Goal: Task Accomplishment & Management: Use online tool/utility

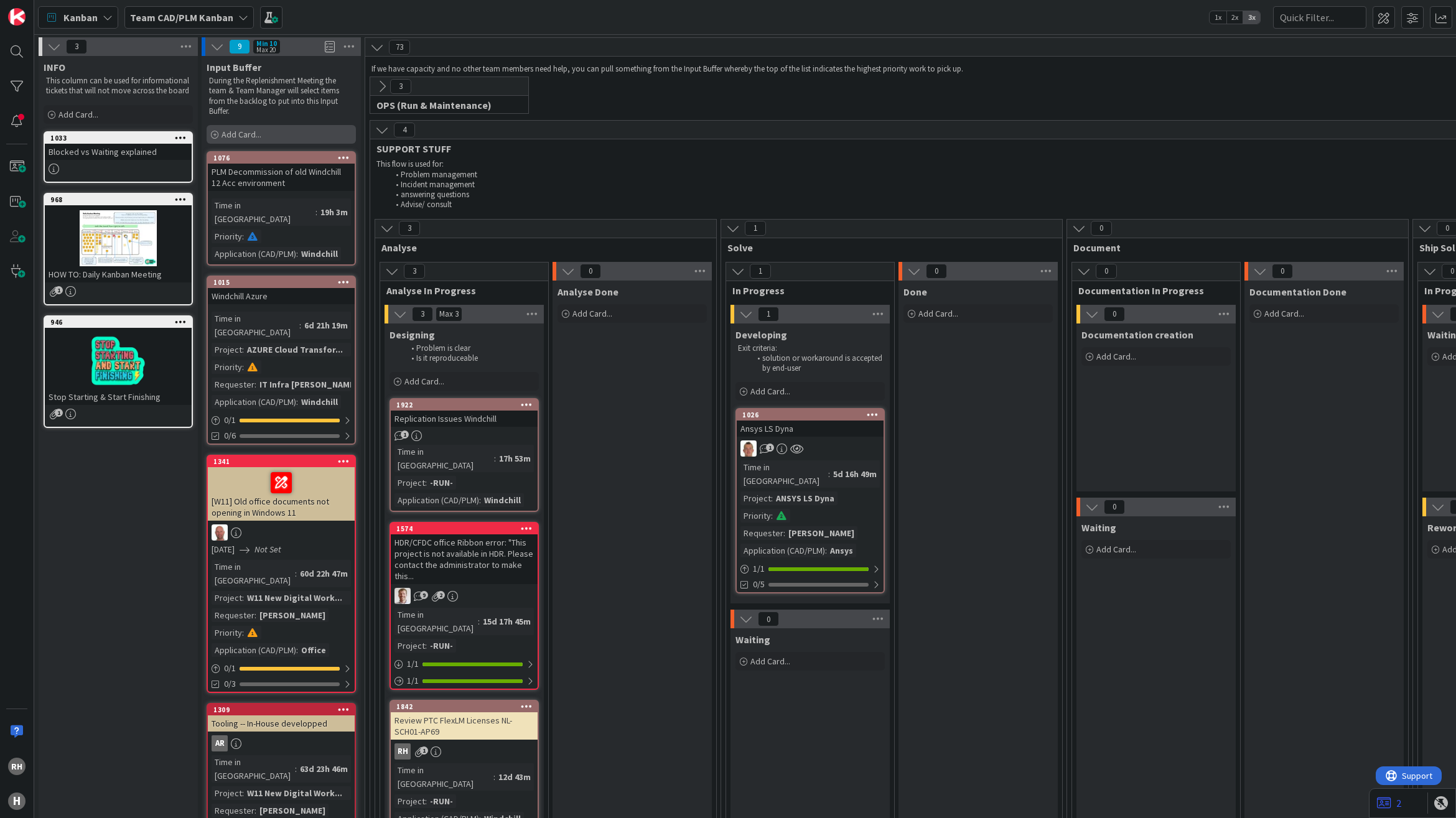
click at [263, 132] on div "Add Card..." at bounding box center [281, 134] width 149 height 18
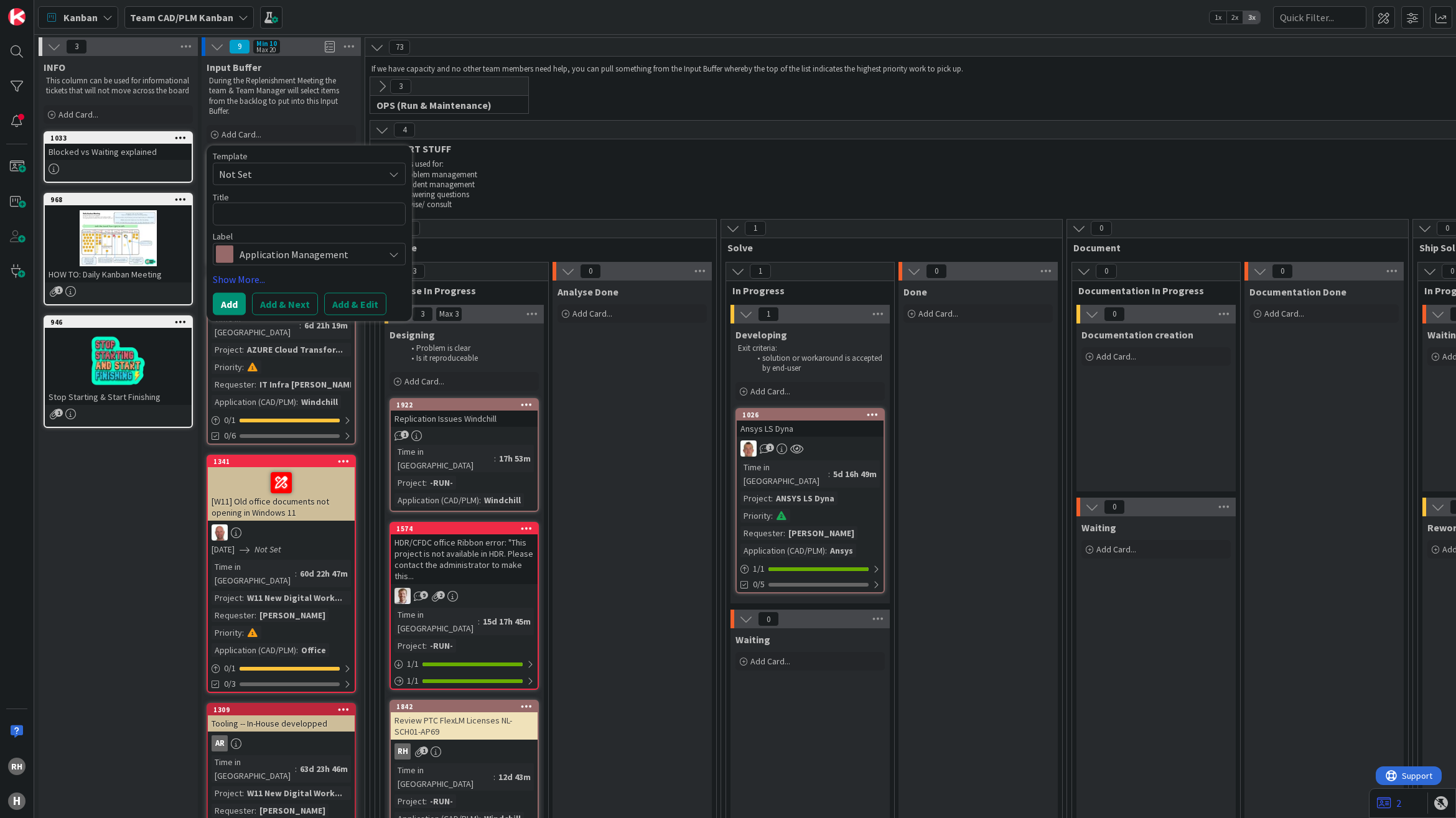
click at [263, 220] on textarea at bounding box center [309, 214] width 193 height 23
type textarea "x"
type textarea "R"
type textarea "x"
type textarea "Re"
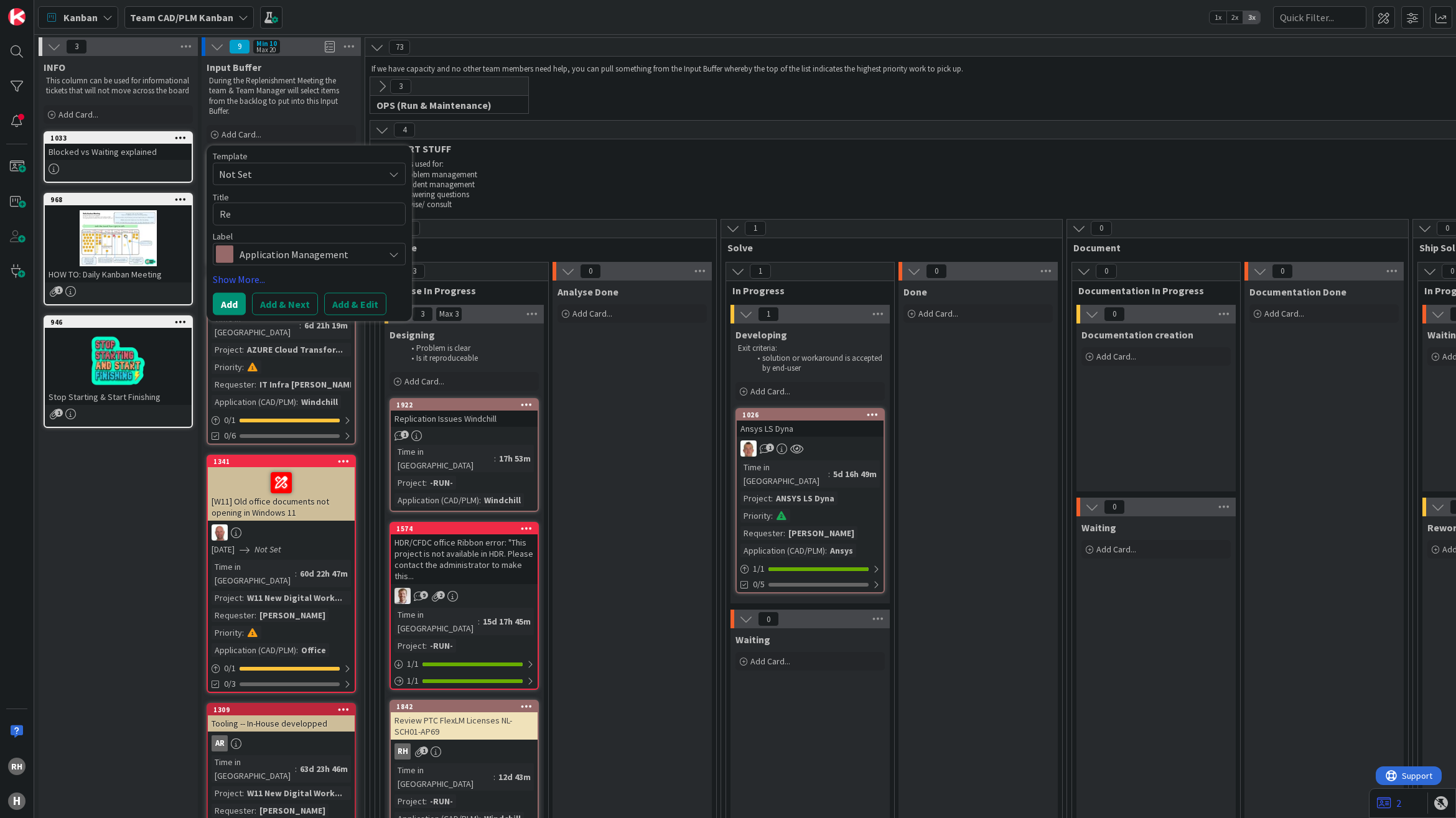
type textarea "x"
type textarea "Rep"
type textarea "x"
type textarea "Repa"
type textarea "x"
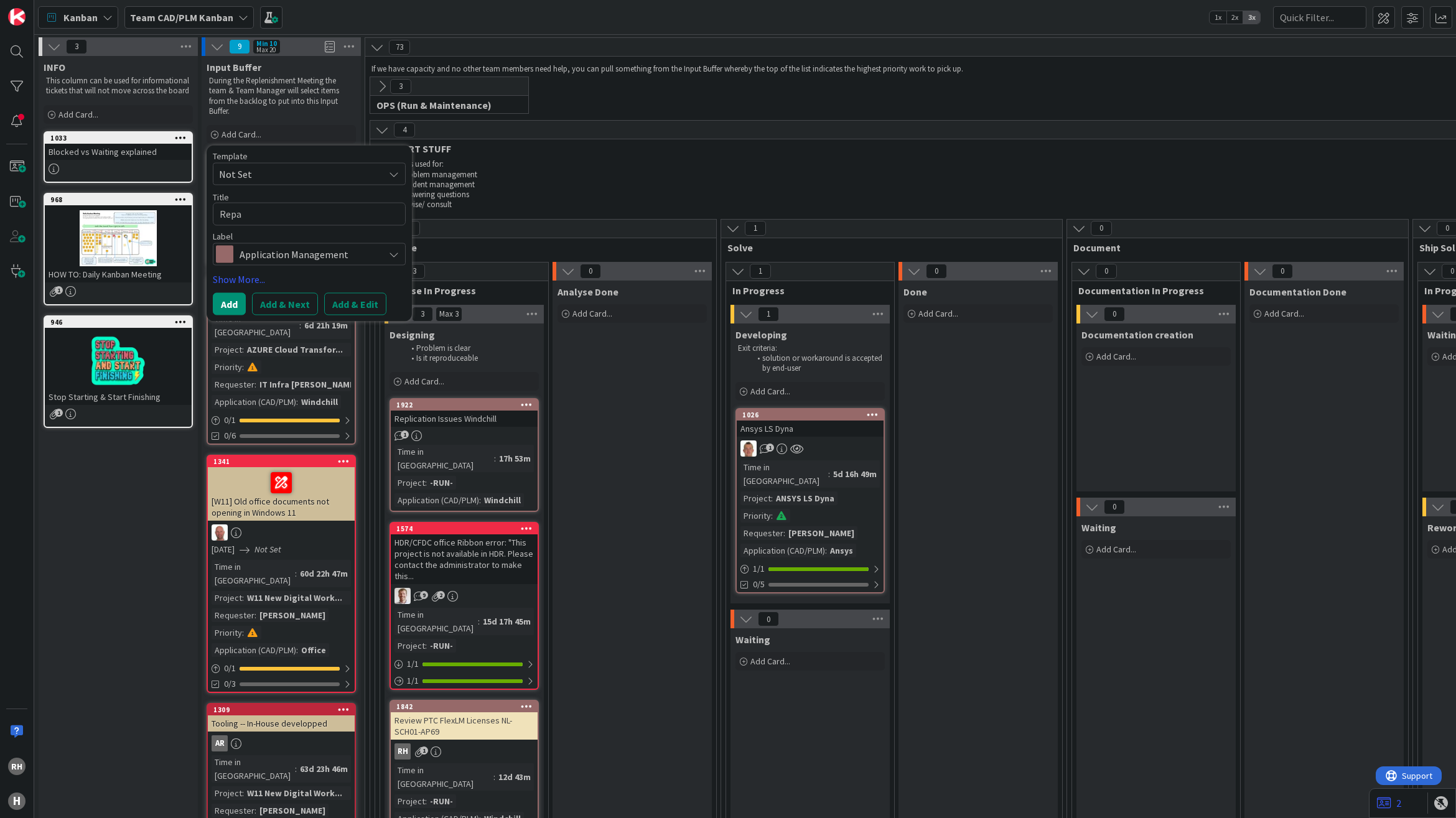
type textarea "Repai"
type textarea "x"
type textarea "Repair"
type textarea "x"
type textarea "Repair"
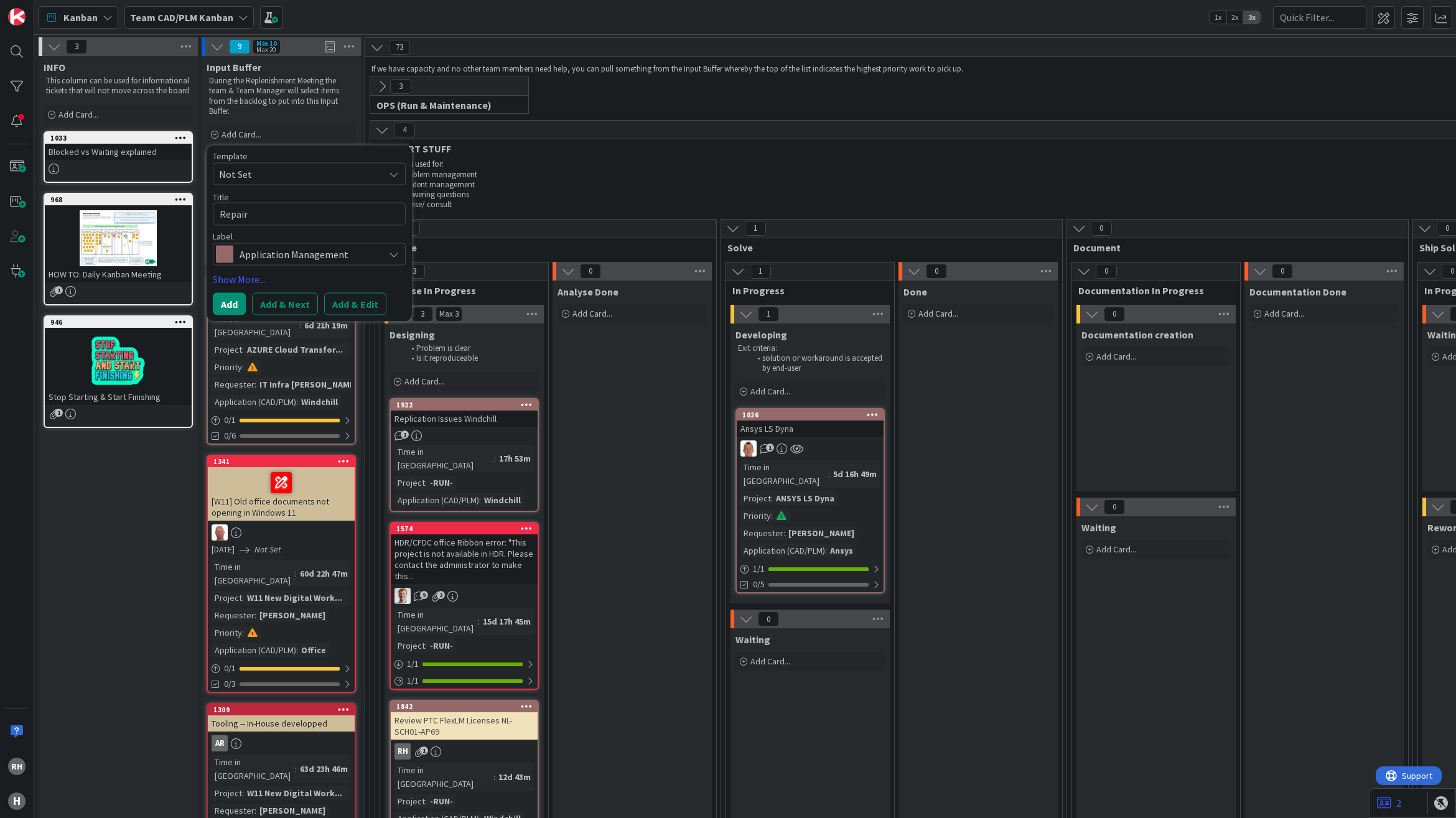
type textarea "x"
type textarea "Repair A"
type textarea "x"
type textarea "Repair Ar"
type textarea "x"
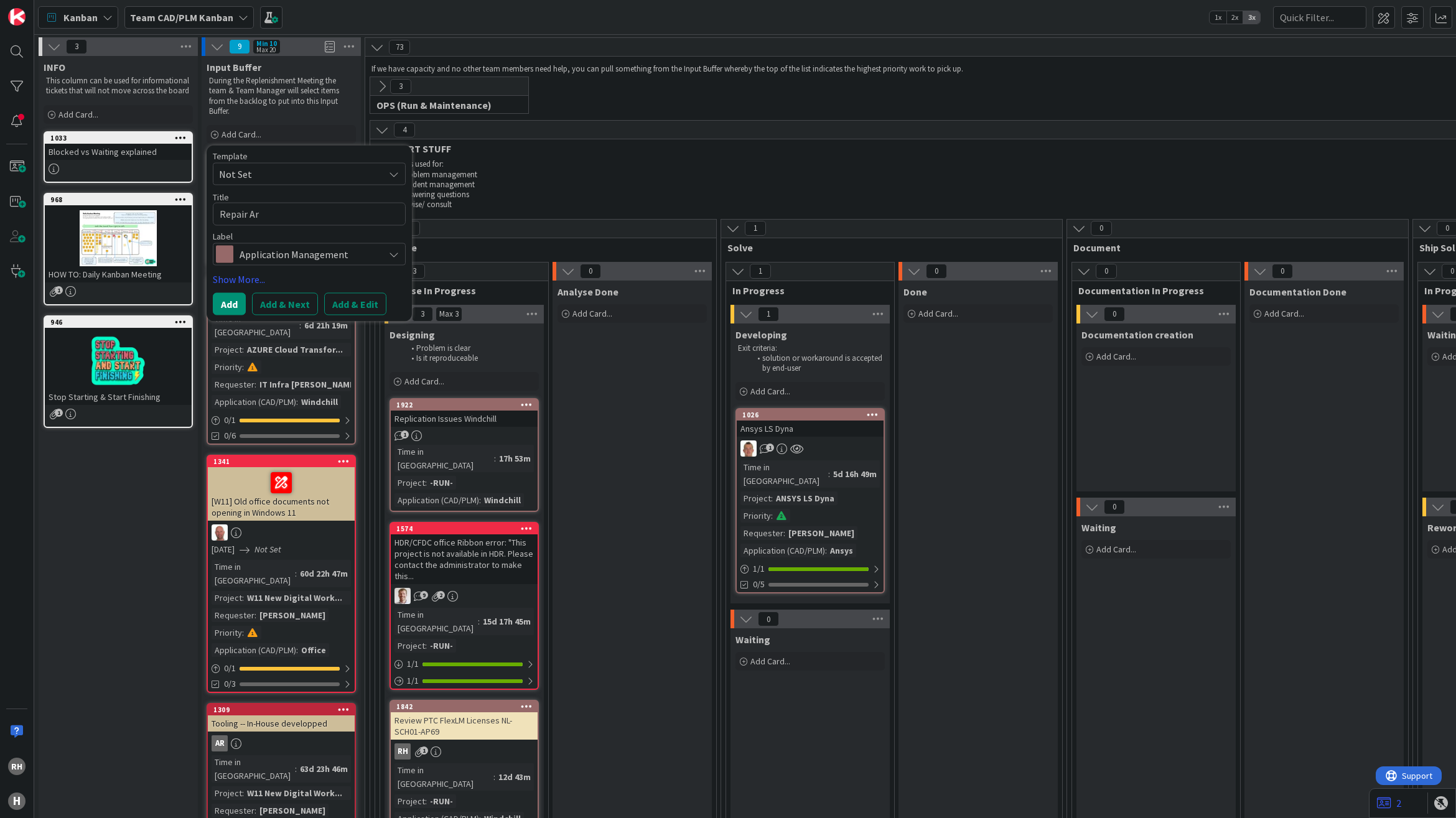
type textarea "Repair Art"
type textarea "x"
type textarea "Repair Arti"
type textarea "x"
type textarea "Repair Artic"
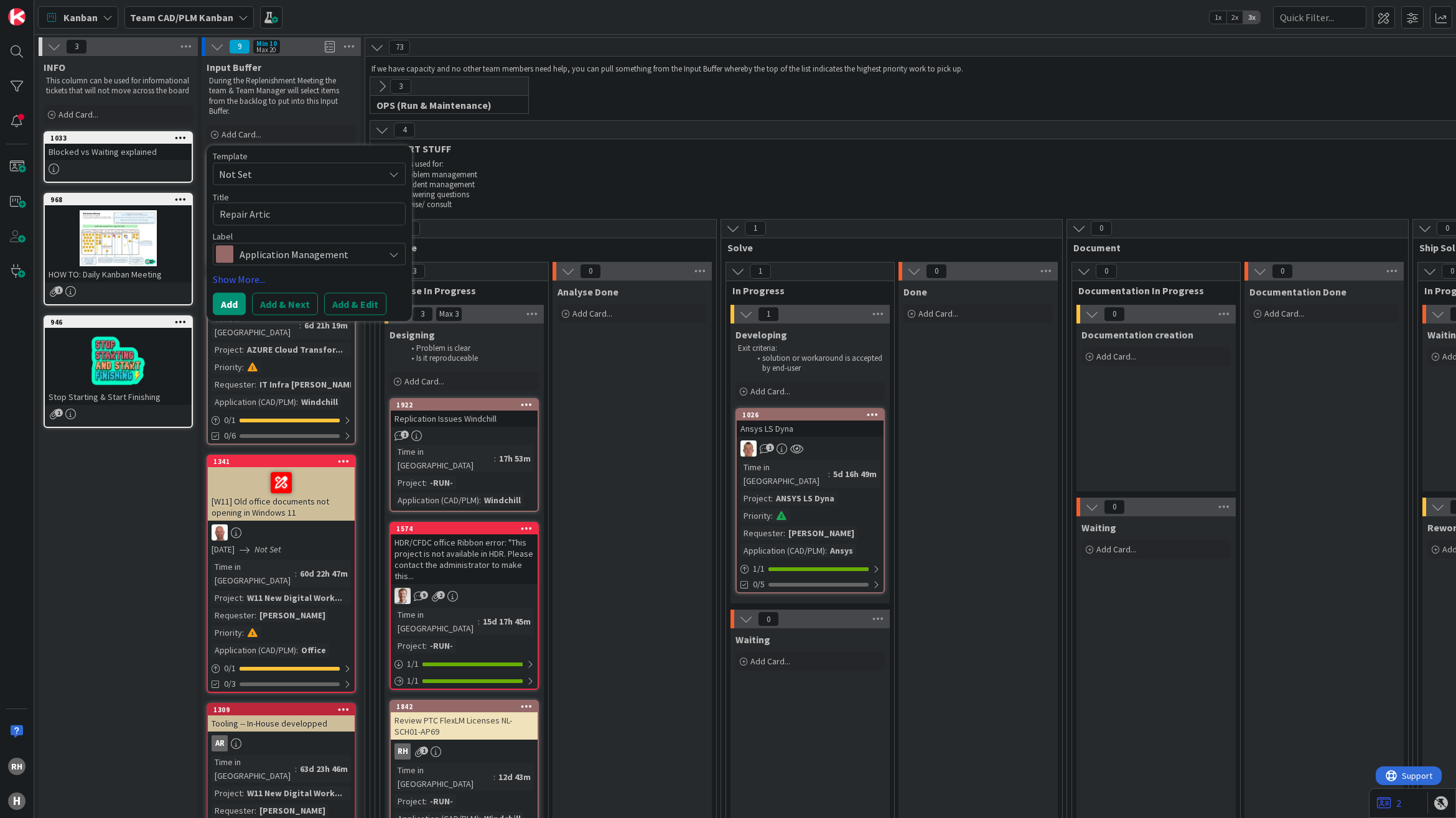
type textarea "x"
type textarea "Repair Articl"
type textarea "x"
type textarea "Repair Article"
type textarea "x"
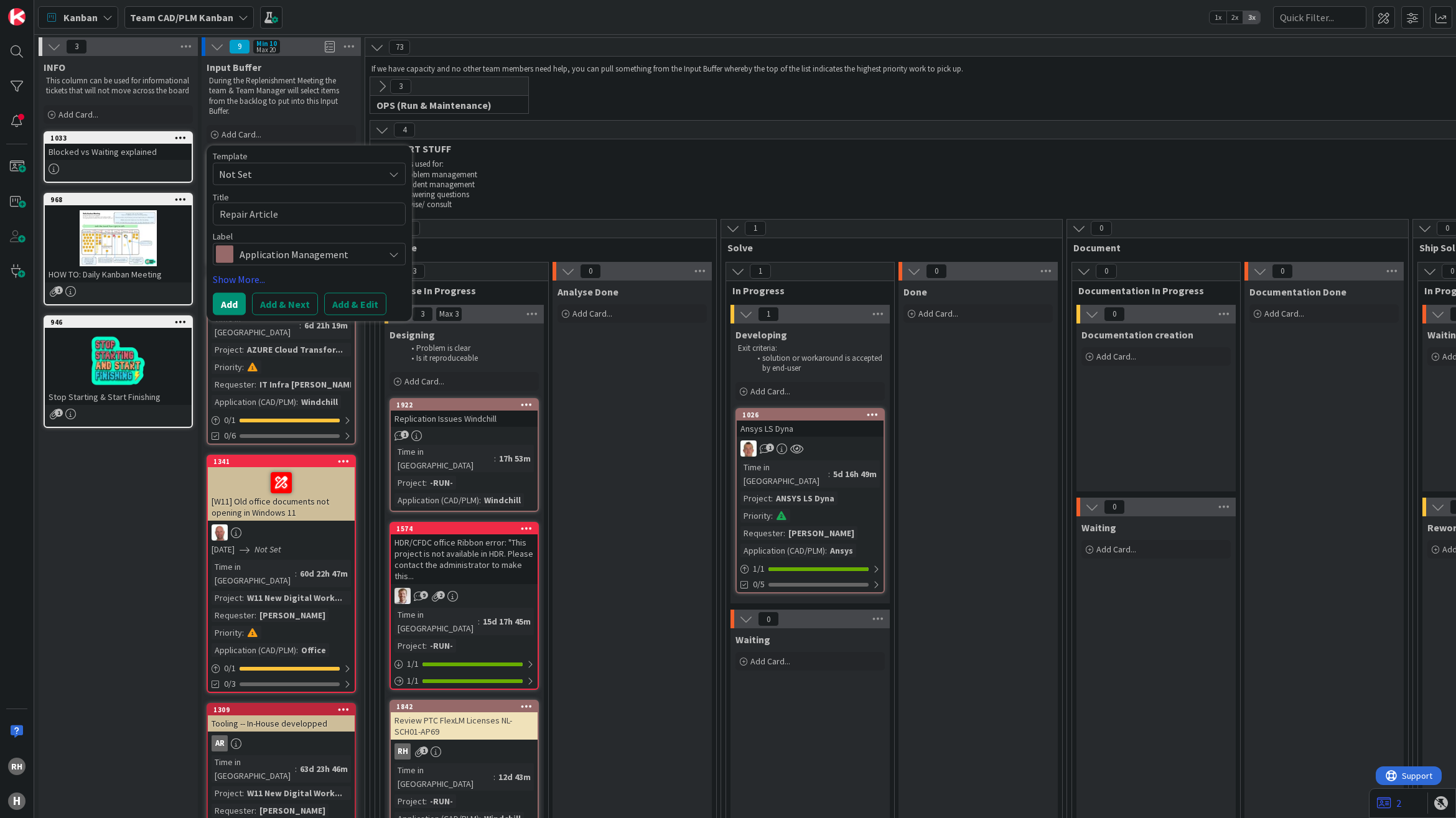
type textarea "Repair Article"
type textarea "x"
type textarea "Repair Article T"
type textarea "x"
type textarea "Repair Article Ti"
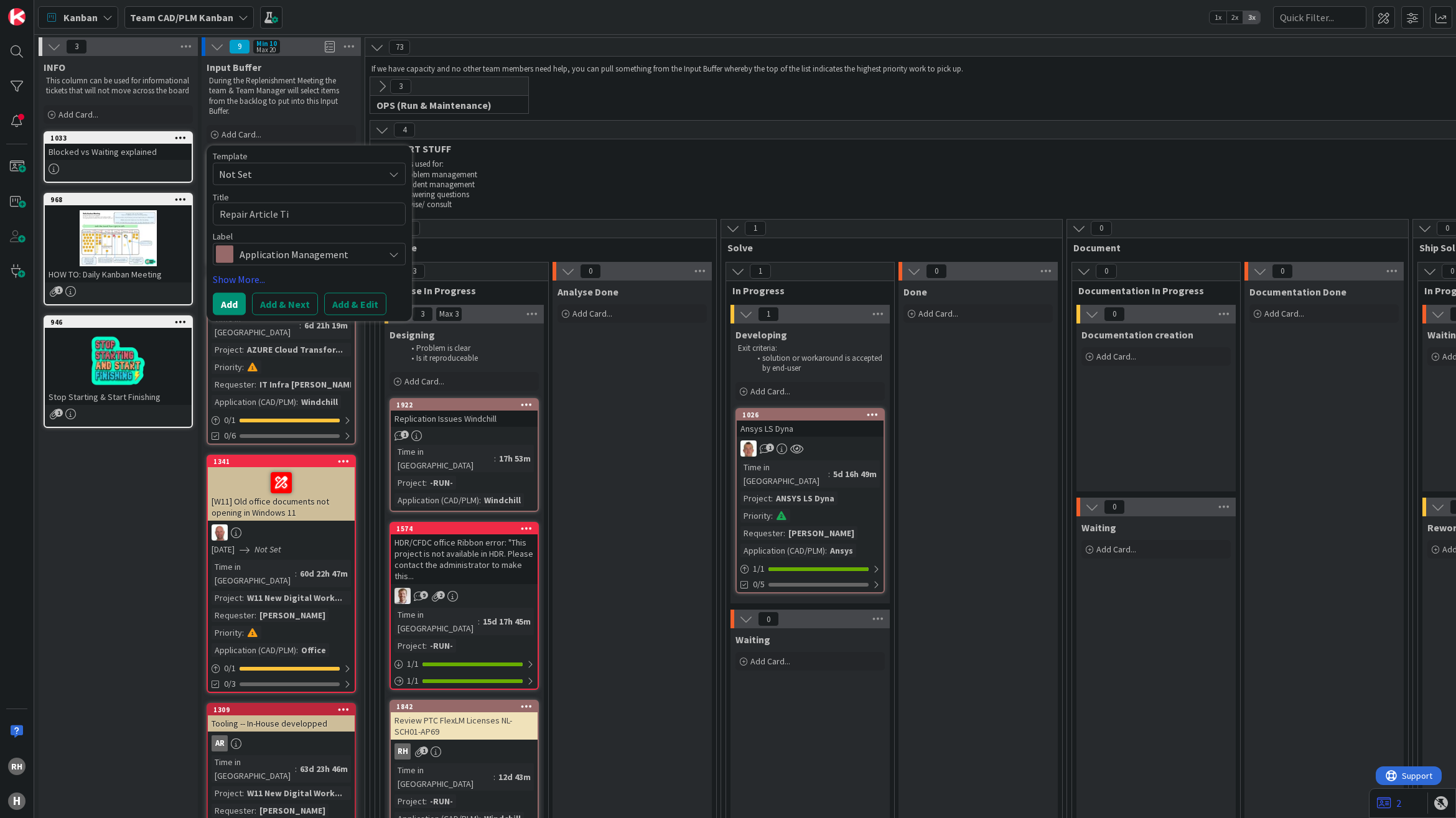
type textarea "x"
type textarea "Repair Article Tit"
type textarea "x"
type textarea "Repair Article Titl"
type textarea "x"
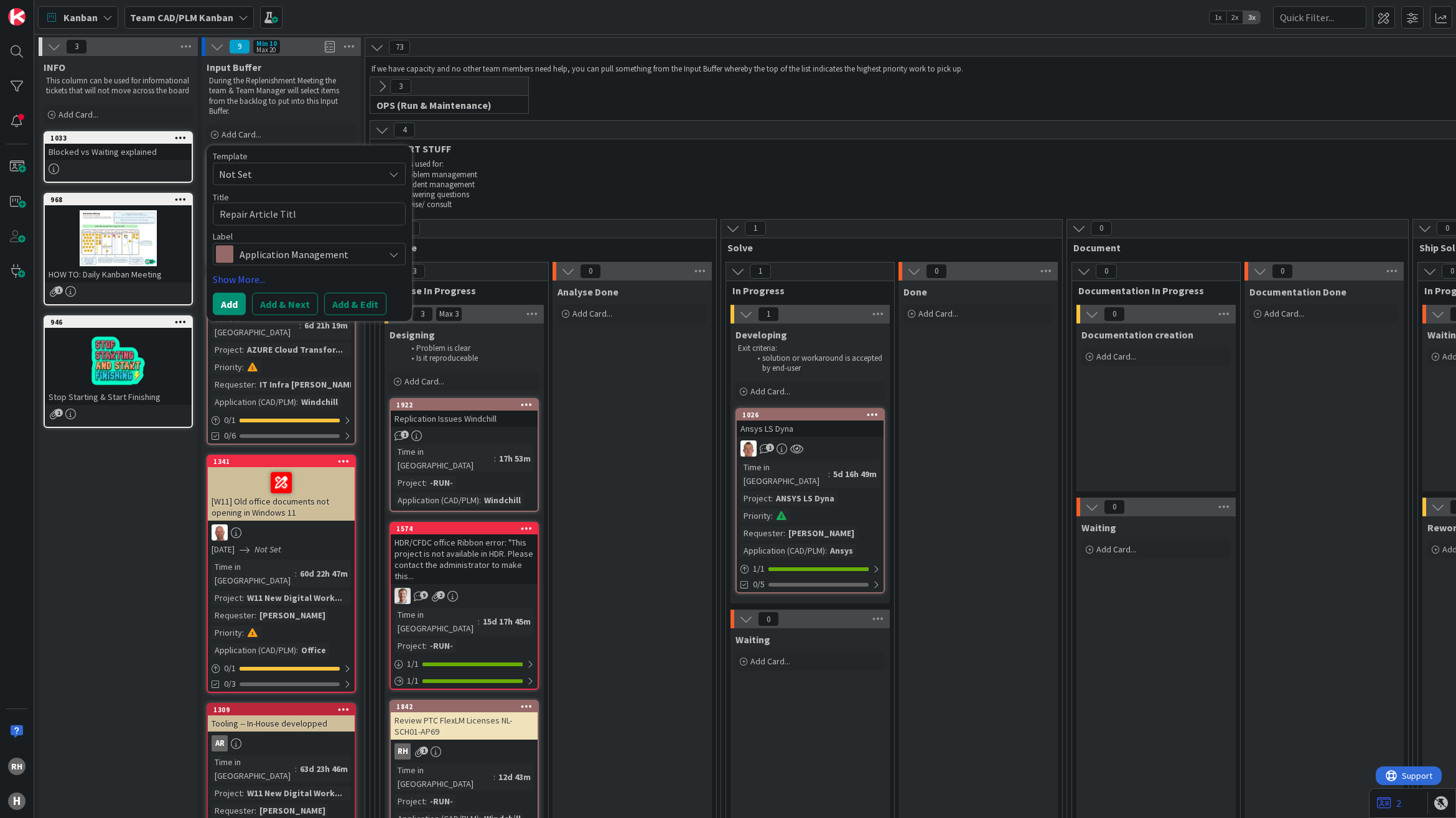
type textarea "Repair Article Title"
type textarea "x"
type textarea "Repair Article Title"
type textarea "x"
type textarea "Repair Article Title o"
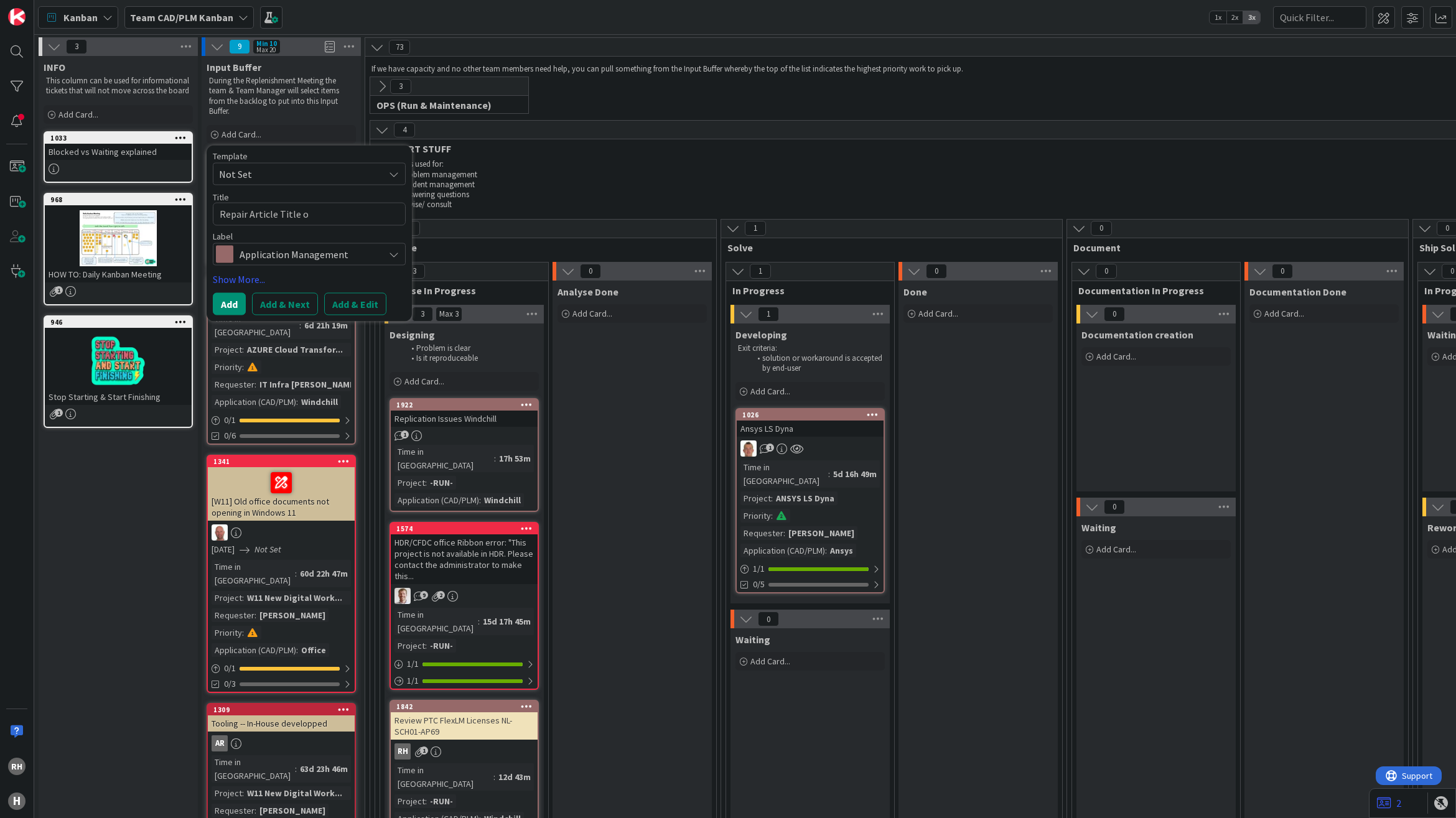
type textarea "x"
type textarea "Repair Article Title of"
type textarea "x"
type textarea "Repair Article Title of"
type textarea "x"
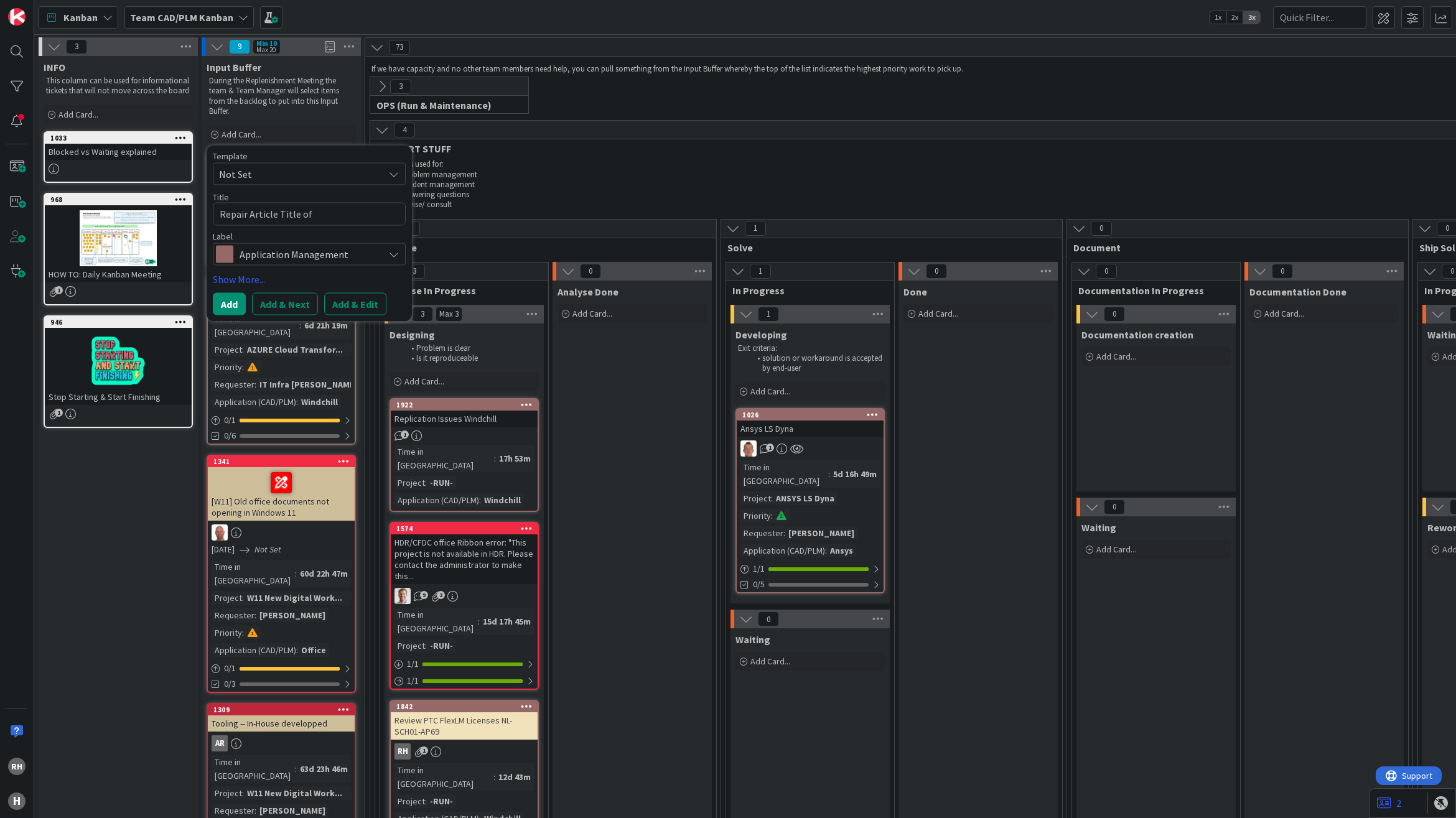
type textarea "Repair Article Title of P"
type textarea "x"
type textarea "Repair Article Title of Pa"
type textarea "x"
type textarea "Repair Article Title of Par"
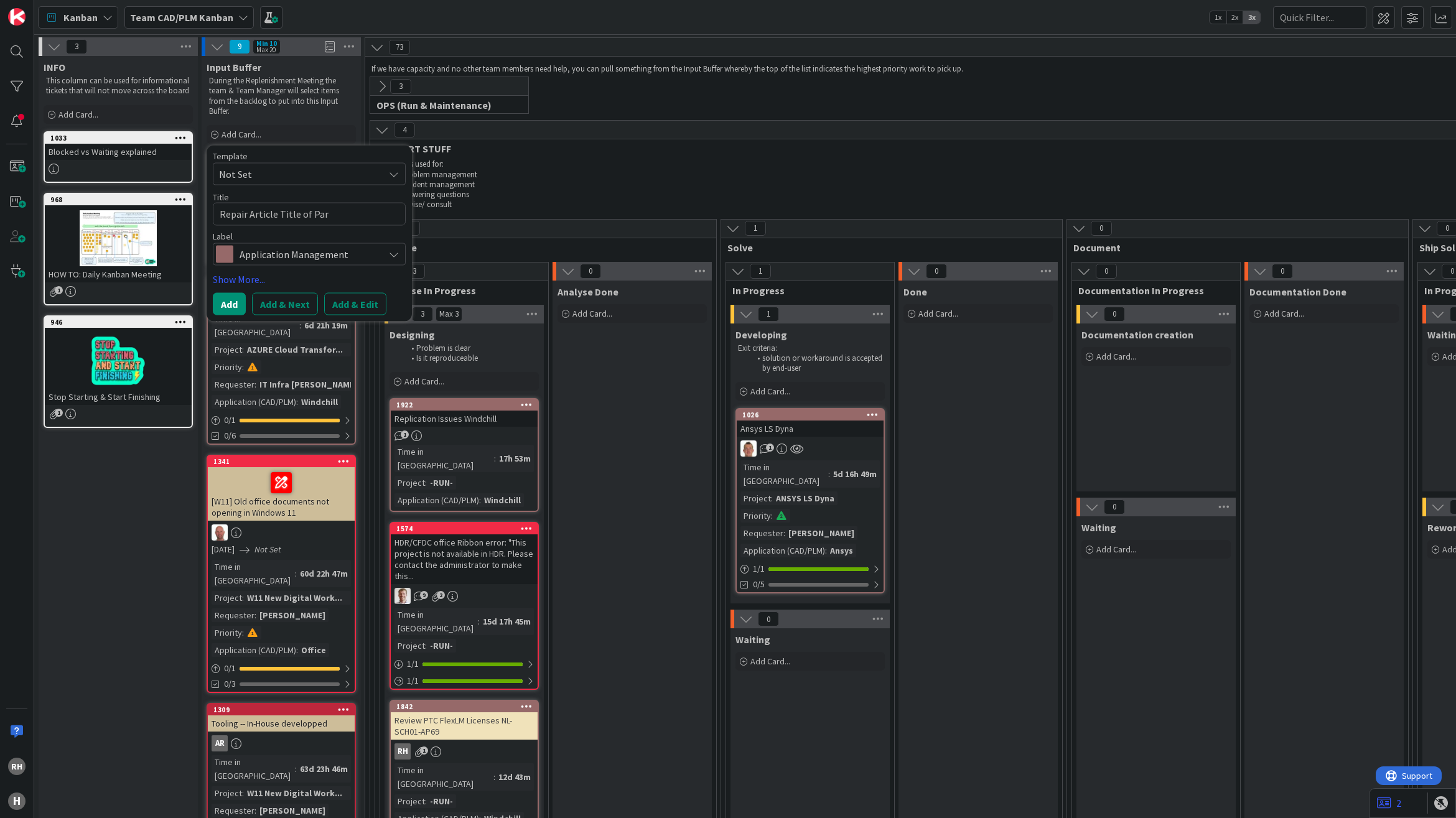
type textarea "x"
type textarea "Repair Article Title of Parts"
type textarea "x"
type textarea "Repair Article Title of Parts"
type textarea "x"
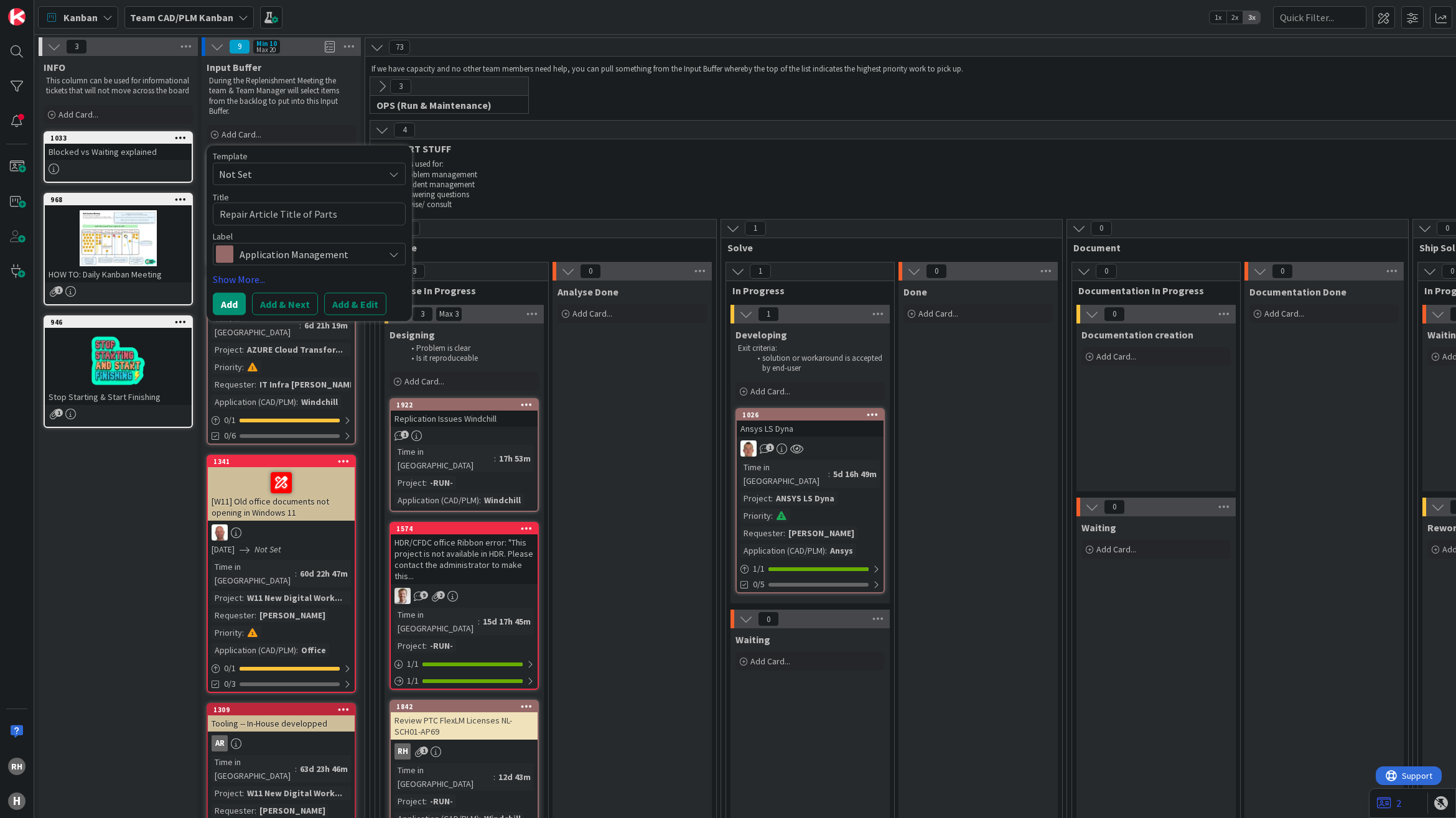
type textarea "Repair Article Title of Parts i"
type textarea "x"
type textarea "Repair Article Title of Parts in"
type textarea "x"
type textarea "Repair Article Title of Parts in"
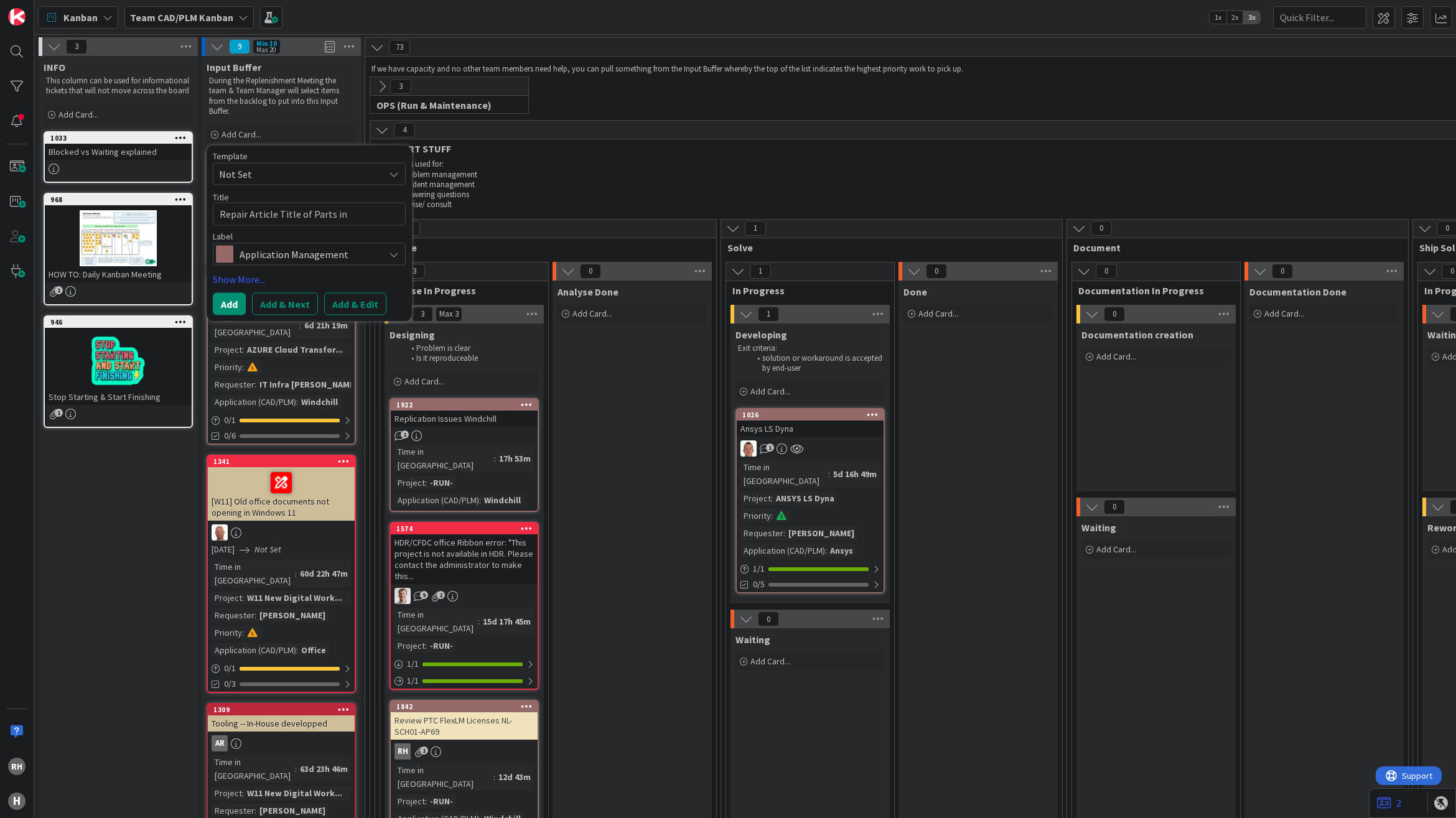
type textarea "x"
type textarea "Repair Article Title of Parts in W"
type textarea "x"
type textarea "Repair Article Title of Parts in Wi"
type textarea "x"
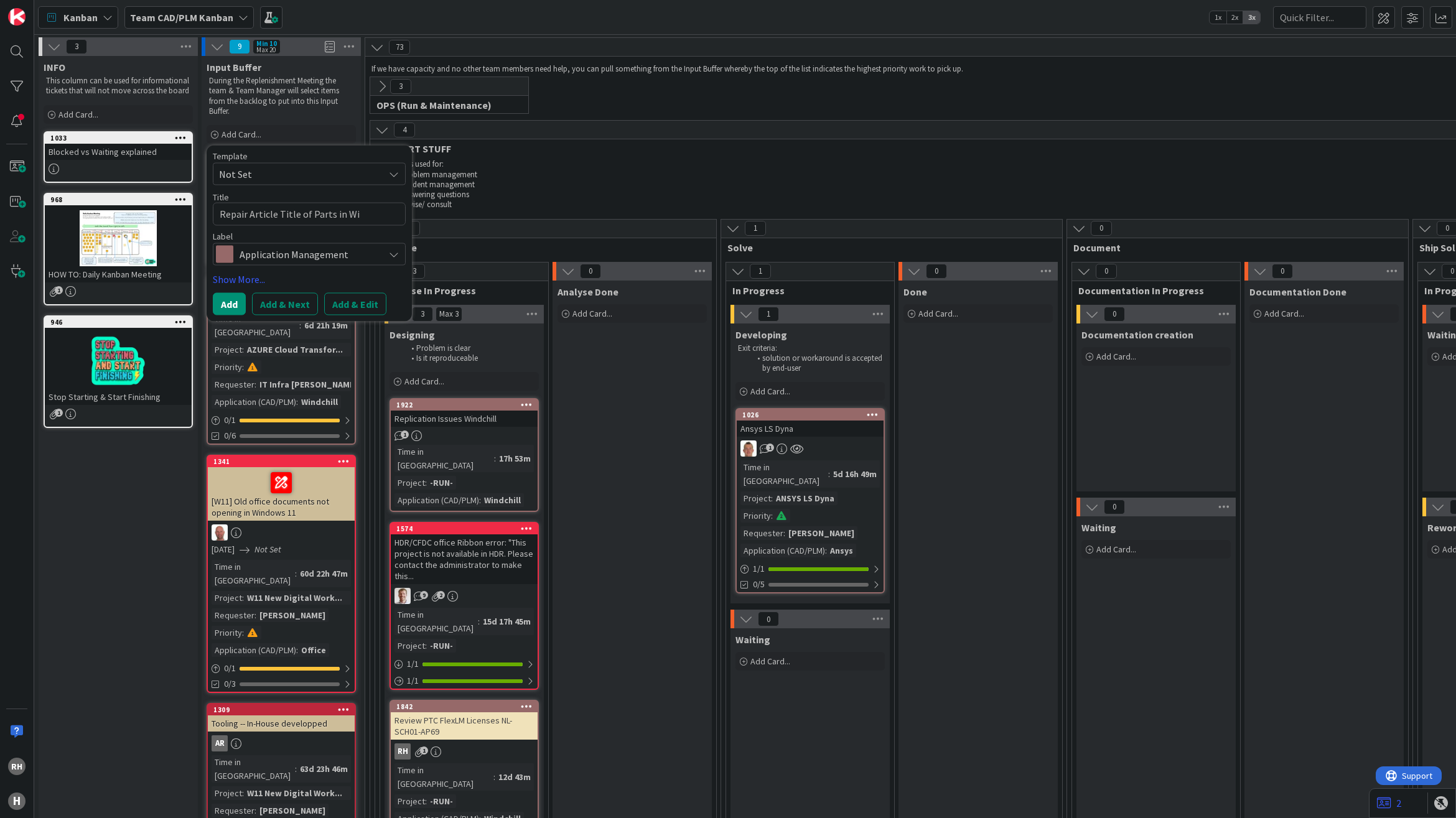
type textarea "Repair Article Title of Parts in Win"
type textarea "x"
type textarea "Repair Article Title of Parts in Wind"
type textarea "x"
type textarea "Repair Article Title of Parts in Windc"
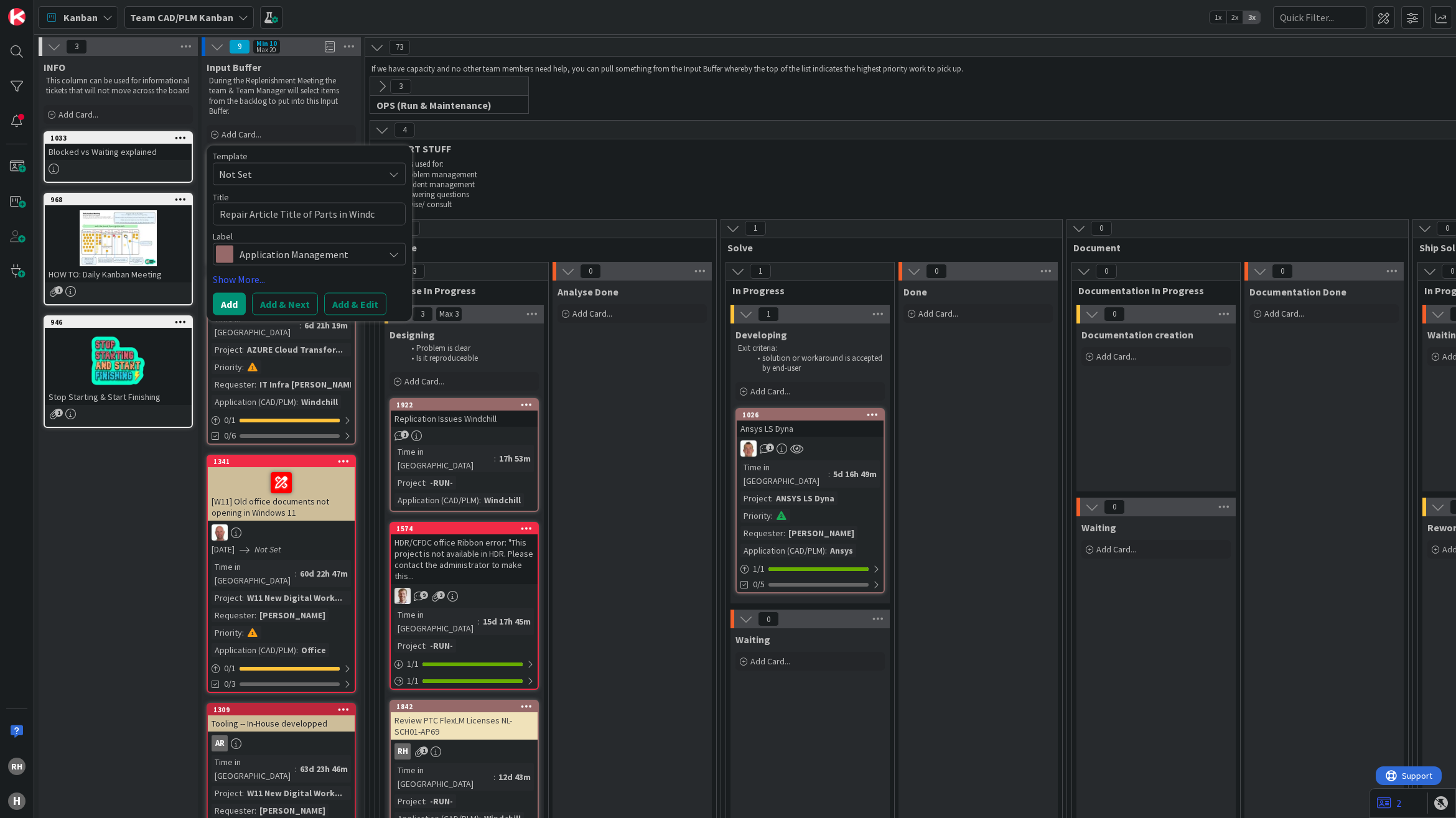
type textarea "x"
type textarea "Repair Article Title of Parts in Windch"
type textarea "x"
type textarea "Repair Article Title of Parts in [GEOGRAPHIC_DATA]"
type textarea "x"
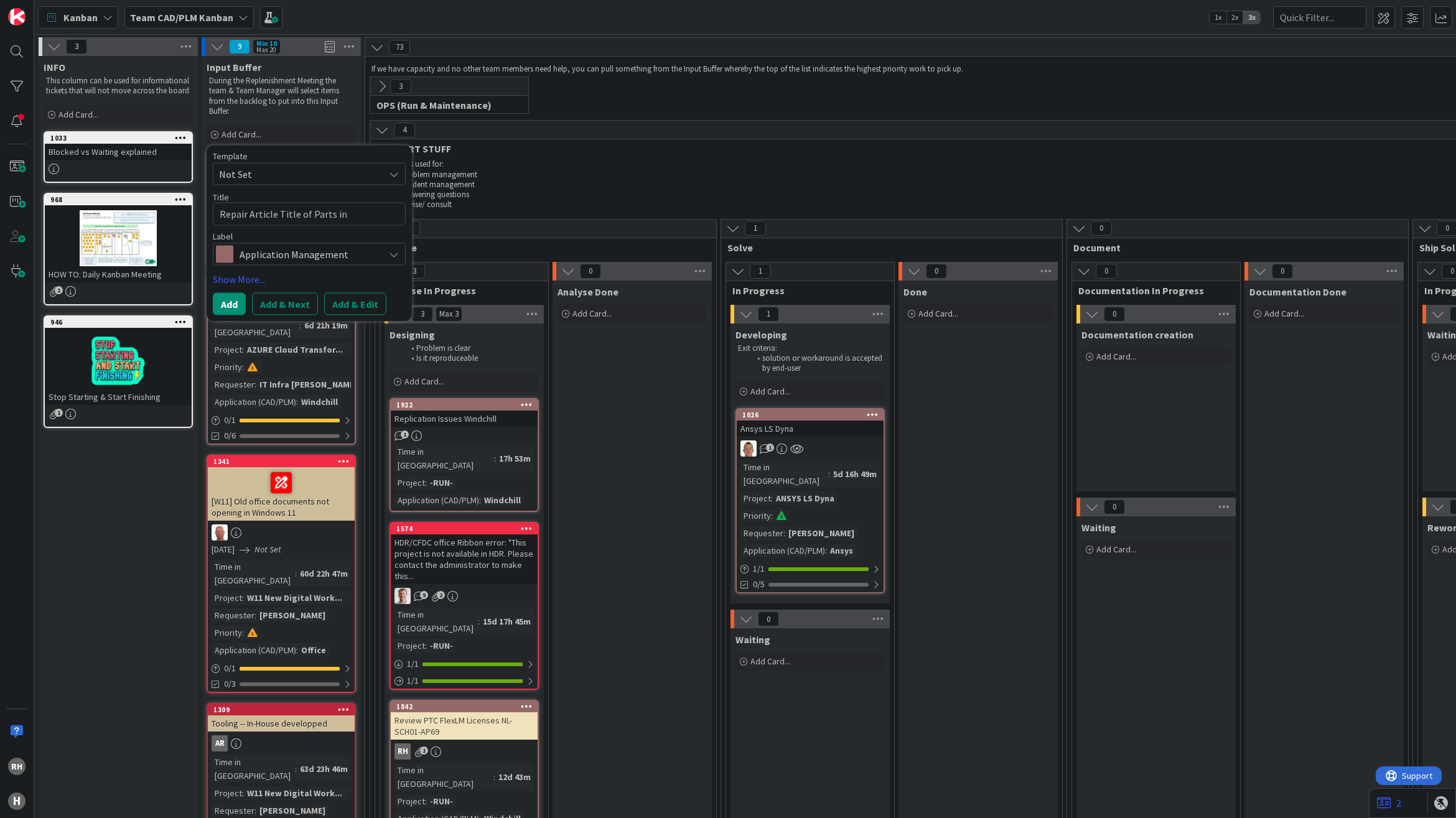
type textarea "Repair Article Title of Parts in Windchil"
type textarea "x"
type textarea "Repair Article Title of Parts in [GEOGRAPHIC_DATA]"
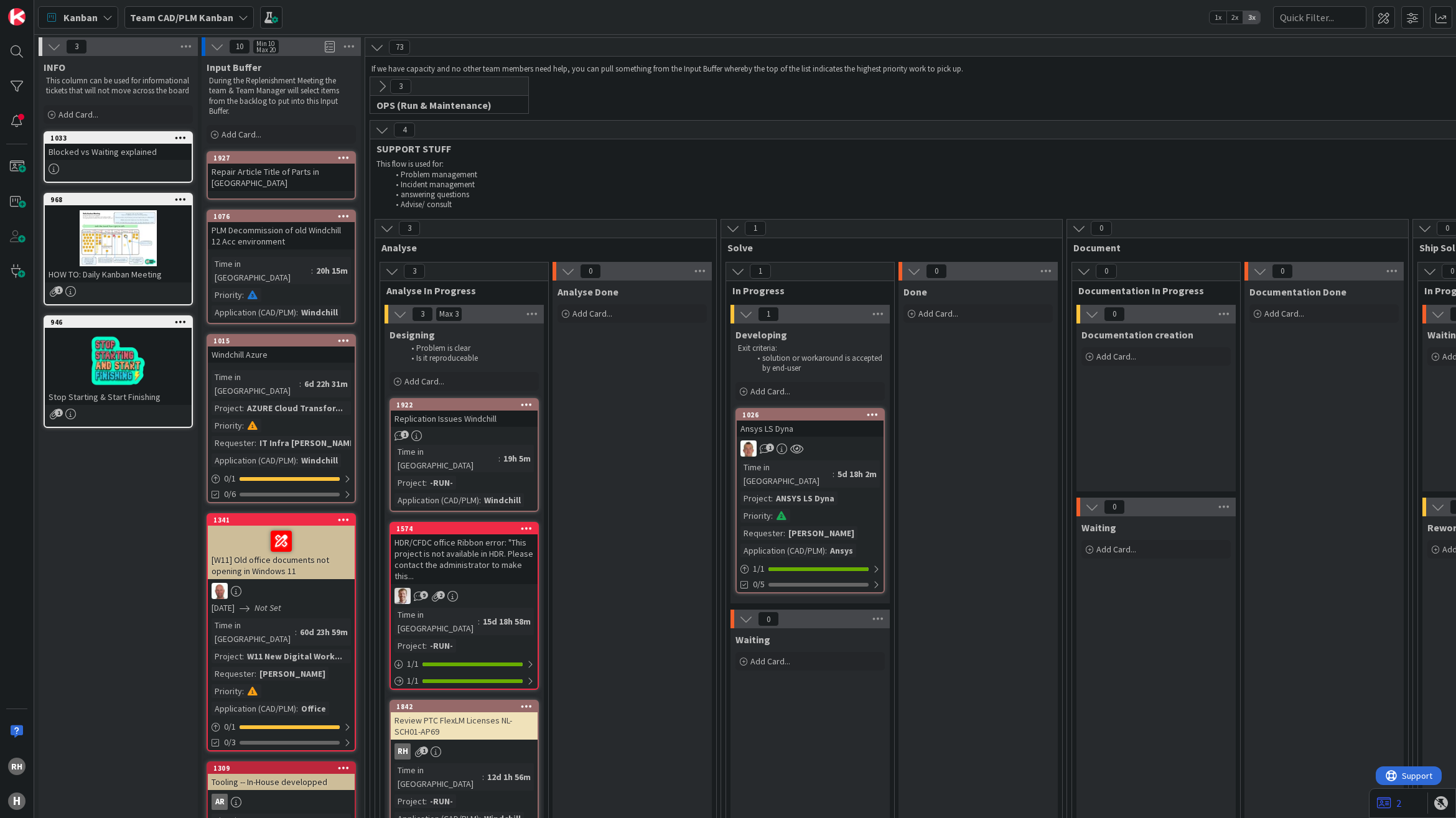
click at [269, 174] on div "Repair Article Title of Parts in [GEOGRAPHIC_DATA]" at bounding box center [281, 177] width 147 height 27
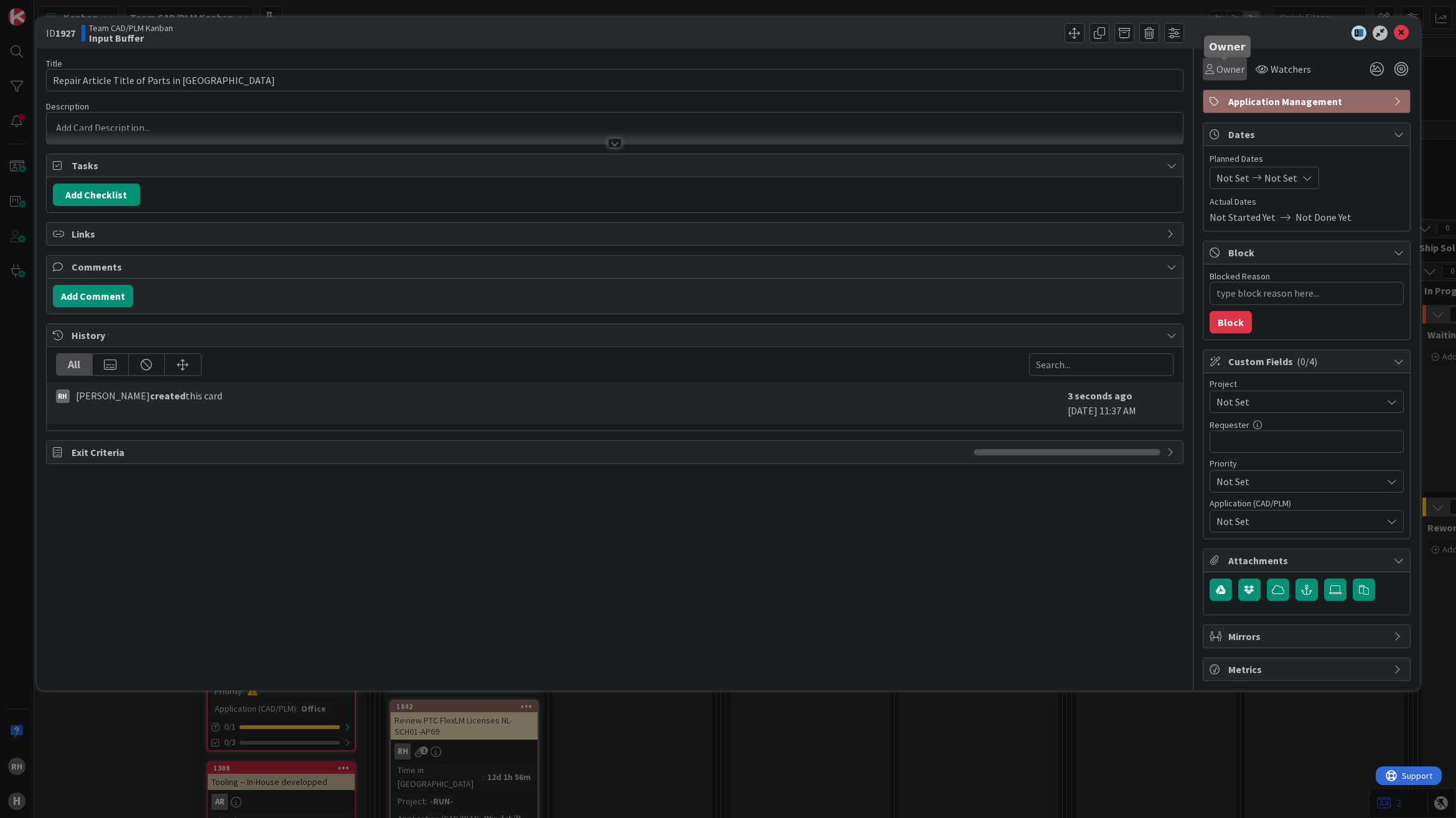
click at [1241, 70] on span "Owner" at bounding box center [1230, 69] width 28 height 15
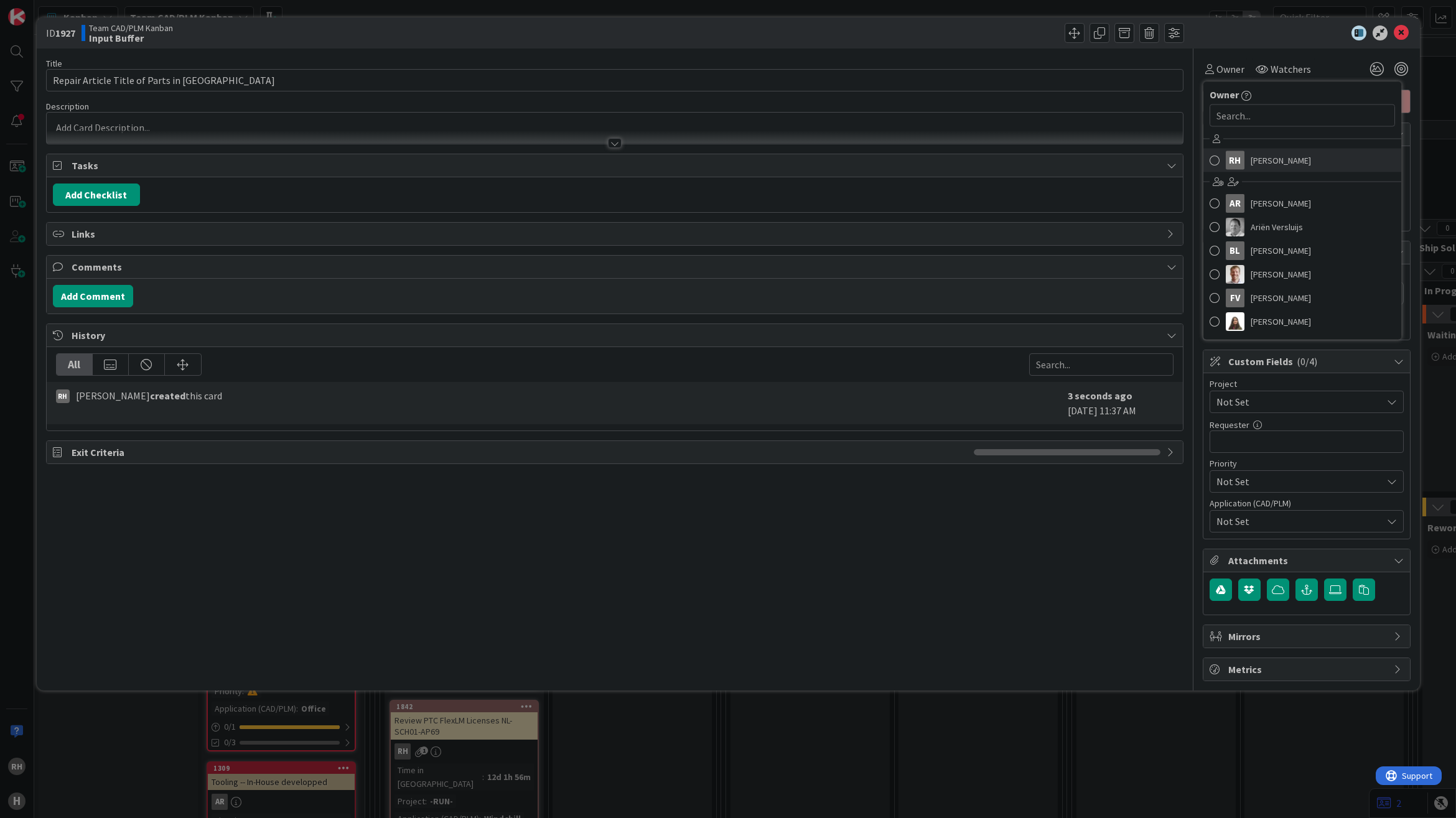
click at [1245, 159] on link "[PERSON_NAME]" at bounding box center [1302, 160] width 198 height 23
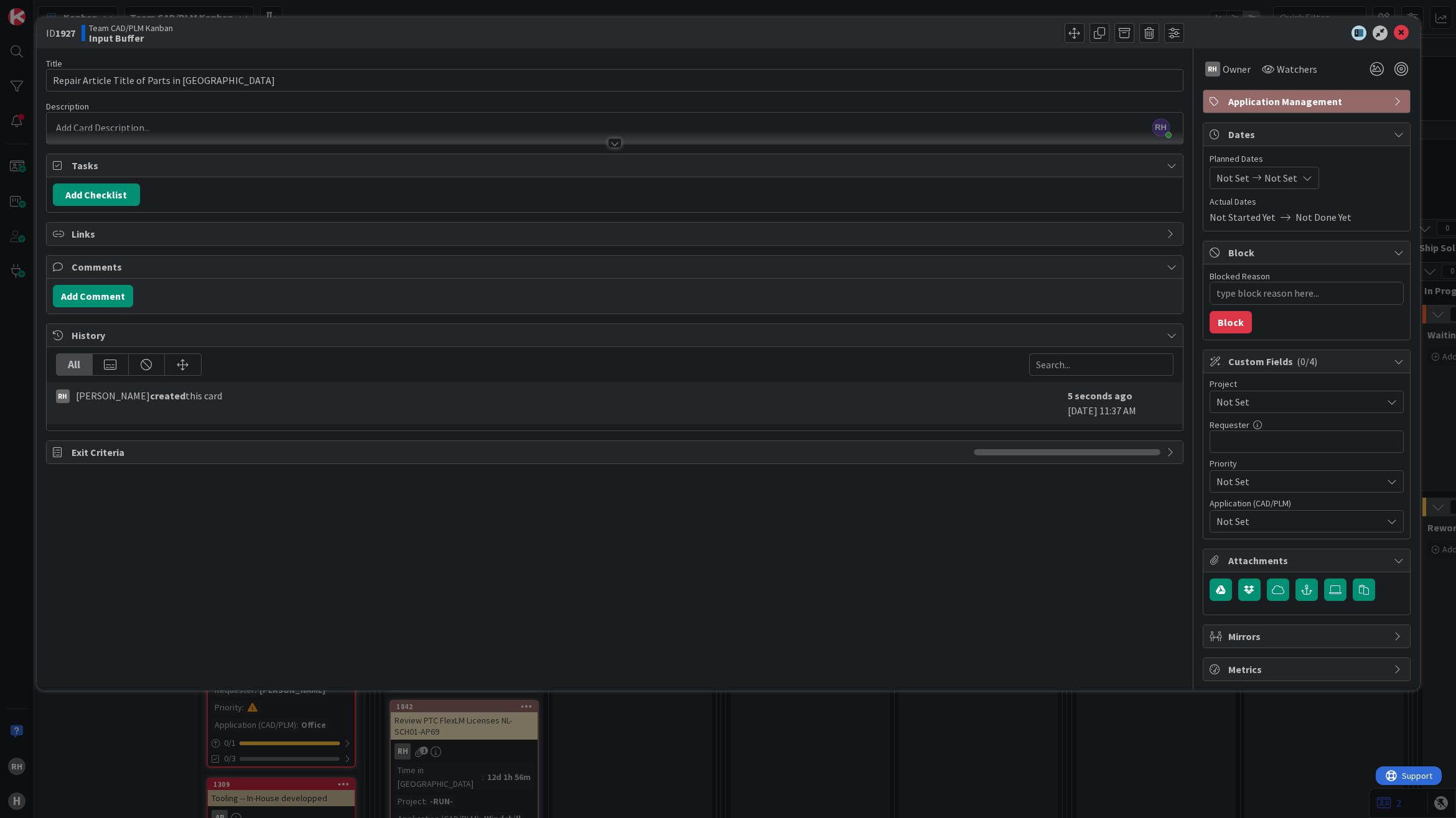
type textarea "x"
click at [1403, 31] on icon at bounding box center [1400, 33] width 15 height 15
